Goal: Check status: Check status

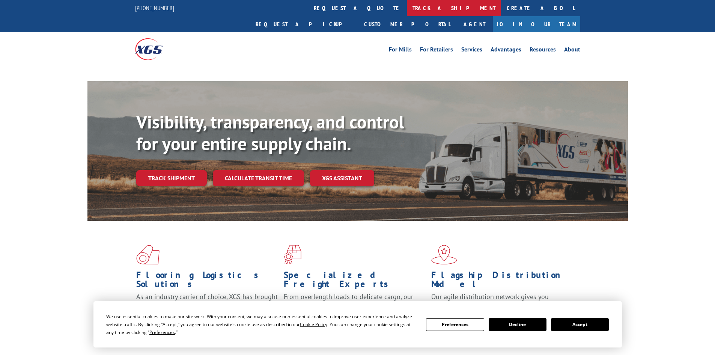
click at [407, 12] on link "track a shipment" at bounding box center [454, 8] width 94 height 16
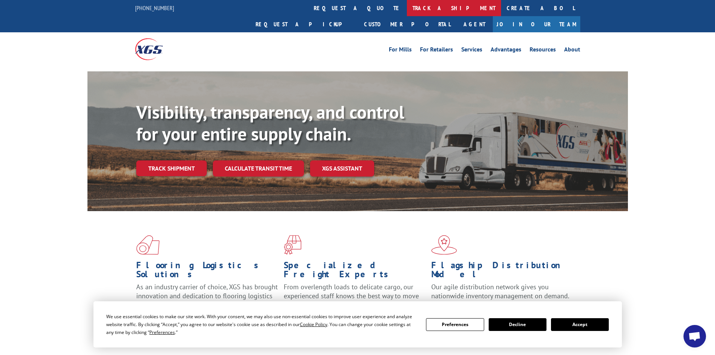
click at [407, 8] on link "track a shipment" at bounding box center [454, 8] width 94 height 16
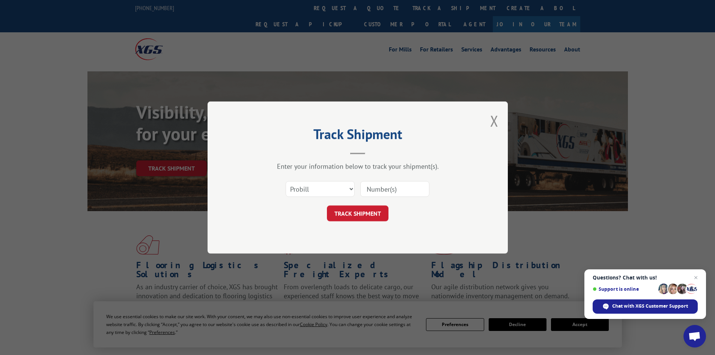
paste input "643229"
type input "643229"
click at [357, 213] on button "TRACK SHIPMENT" at bounding box center [358, 213] width 62 height 16
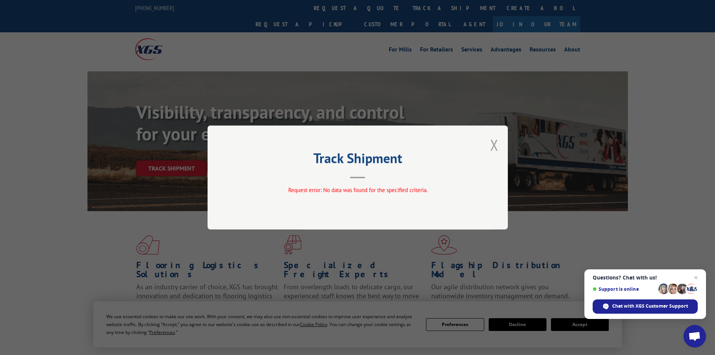
click at [492, 143] on button "Close modal" at bounding box center [494, 145] width 8 height 20
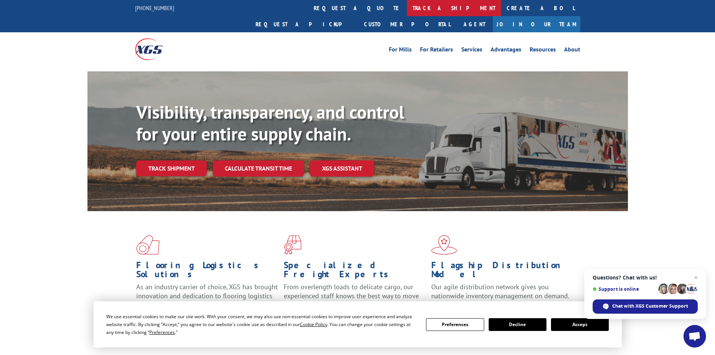
click at [407, 7] on link "track a shipment" at bounding box center [454, 8] width 94 height 16
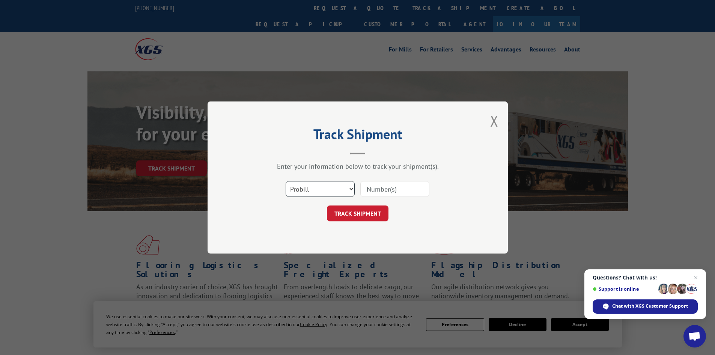
click at [351, 189] on select "Select category... Probill BOL PO" at bounding box center [320, 189] width 69 height 16
select select "bol"
click at [286, 181] on select "Select category... Probill BOL PO" at bounding box center [320, 189] width 69 height 16
paste input "5666504"
type input "5666504"
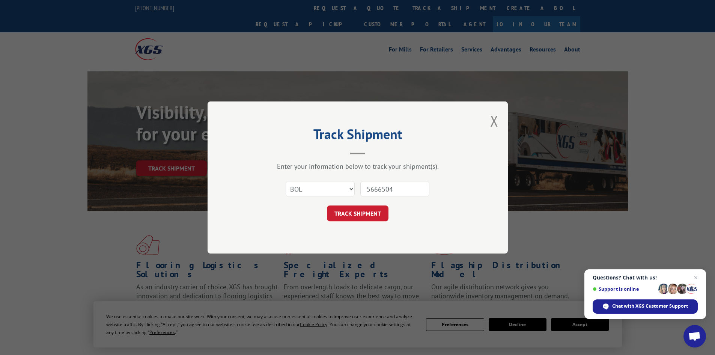
click at [370, 211] on button "TRACK SHIPMENT" at bounding box center [358, 213] width 62 height 16
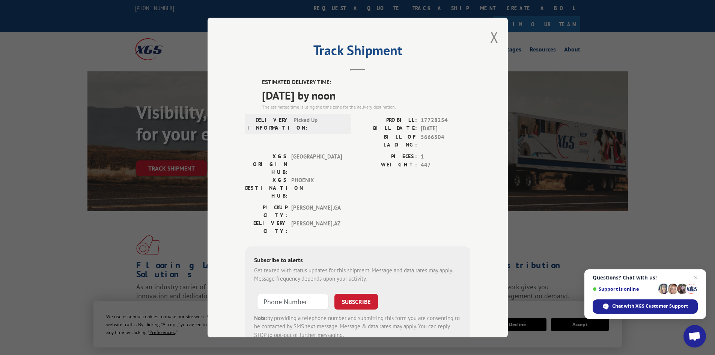
scroll to position [18, 0]
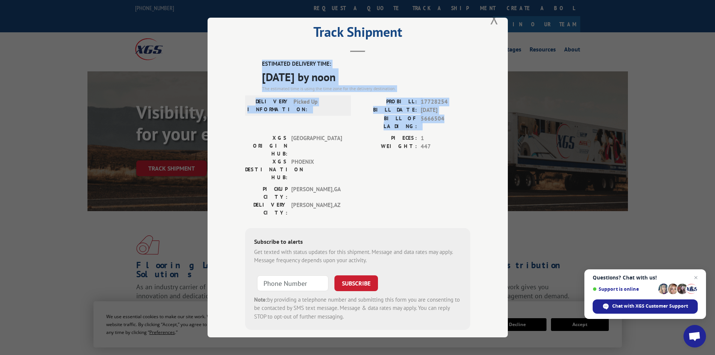
drag, startPoint x: 263, startPoint y: 59, endPoint x: 447, endPoint y: 122, distance: 194.0
click at [447, 122] on div "Track Shipment ESTIMATED DELIVERY TIME: [DATE] by noon The estimated time is us…" at bounding box center [358, 177] width 300 height 319
copy div "ESTIMATED DELIVERY TIME: [DATE] by noon The estimated time is using the time zo…"
